Goal: Information Seeking & Learning: Check status

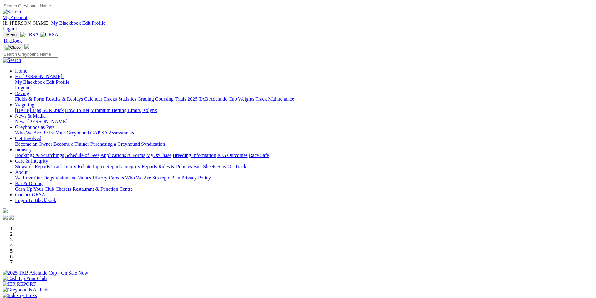
scroll to position [216, 0]
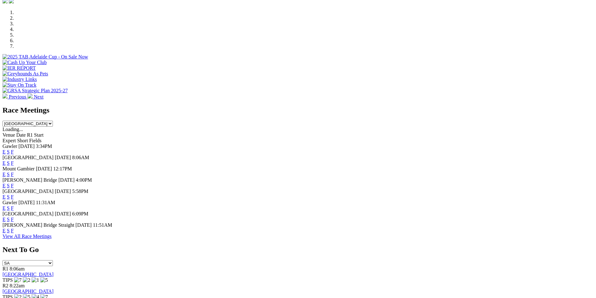
click at [14, 161] on link "F" at bounding box center [12, 163] width 3 height 5
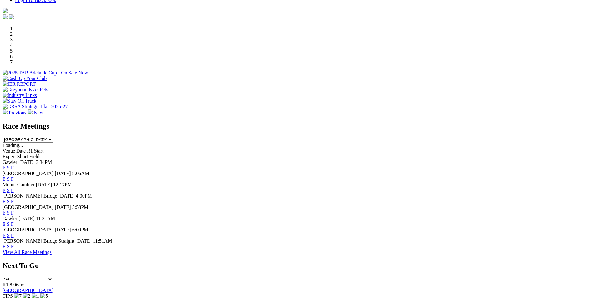
scroll to position [207, 0]
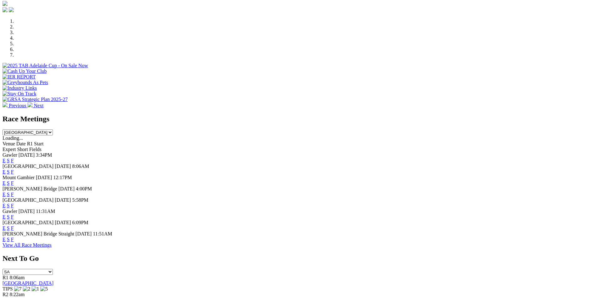
click at [6, 169] on link "E" at bounding box center [4, 171] width 3 height 5
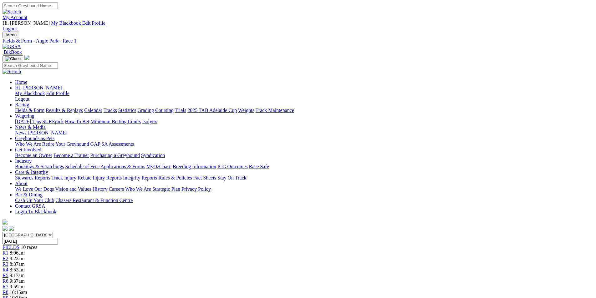
click at [8, 256] on span "R2" at bounding box center [6, 258] width 6 height 5
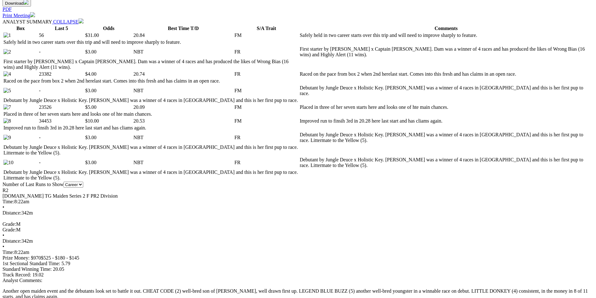
scroll to position [332, 0]
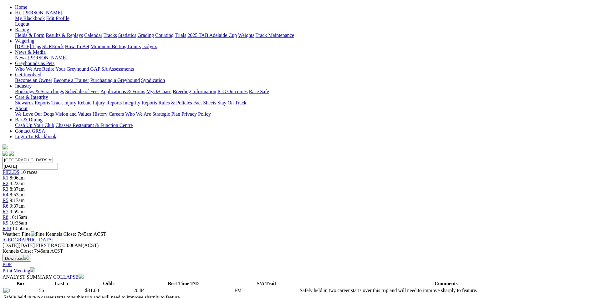
scroll to position [0, 0]
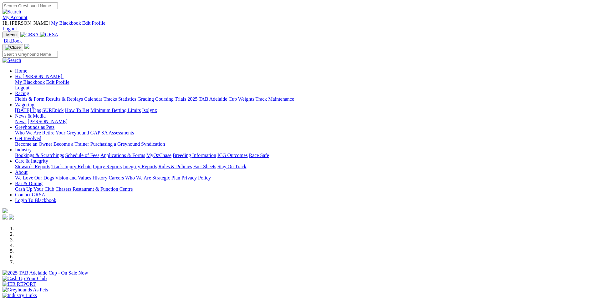
click at [83, 96] on link "Results & Replays" at bounding box center [64, 98] width 37 height 5
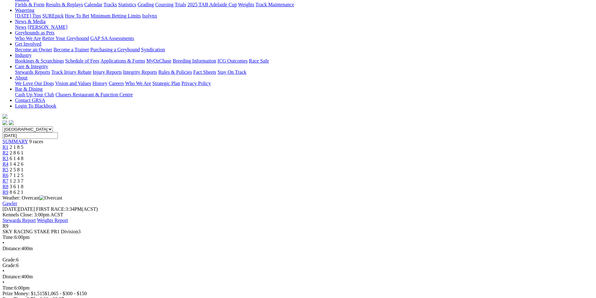
scroll to position [112, 0]
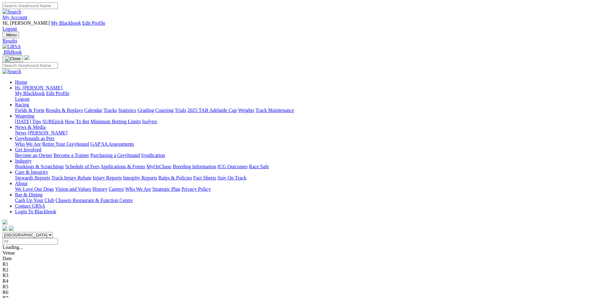
click at [23, 284] on span "1 2 3 7" at bounding box center [17, 286] width 14 height 5
click at [23, 278] on span "7 1 2 5" at bounding box center [17, 280] width 14 height 5
click at [23, 273] on span "2 5 8 1" at bounding box center [17, 275] width 14 height 5
click at [23, 267] on span "1 4 2 6" at bounding box center [17, 269] width 14 height 5
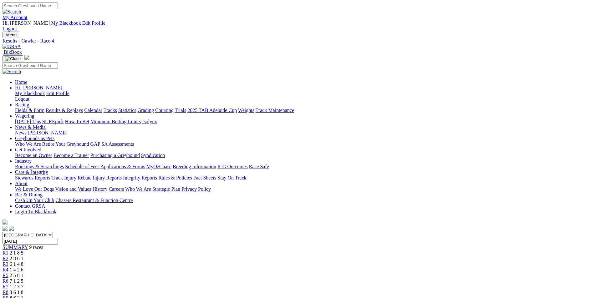
click at [23, 262] on span "6 1 4 8" at bounding box center [17, 264] width 14 height 5
click at [23, 256] on span "2 8 6 1" at bounding box center [17, 258] width 14 height 5
click at [23, 250] on span "2 1 8 5" at bounding box center [17, 252] width 14 height 5
